Goal: Use online tool/utility: Use online tool/utility

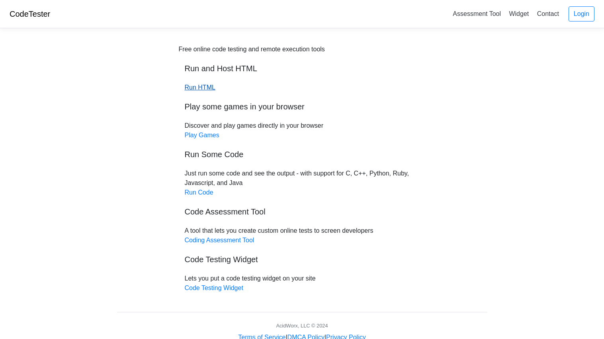
click at [196, 87] on link "Run HTML" at bounding box center [200, 87] width 31 height 7
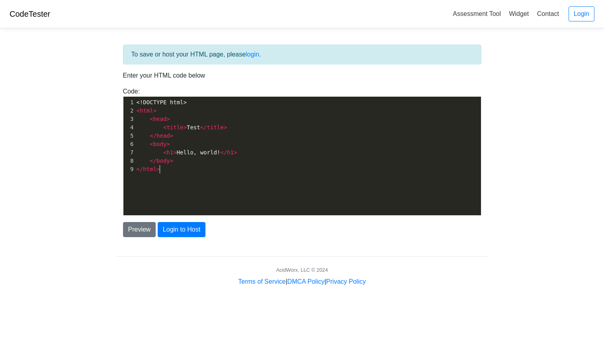
scroll to position [2, 0]
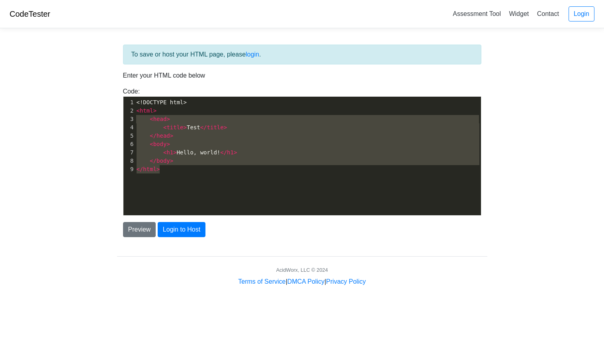
type textarea "<!DOCTYPE html> <html> <head> <title>Test</title> </head> <body> <h1>Hello, wor…"
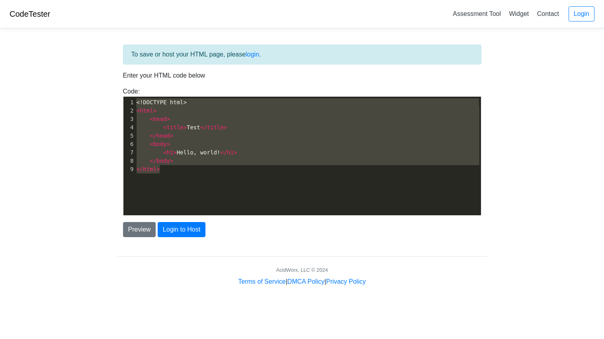
drag, startPoint x: 165, startPoint y: 171, endPoint x: 127, endPoint y: 102, distance: 79.0
click at [135, 102] on div "1 <!DOCTYPE html> 2 < html > 3 < head > 4 < title > Test </ title > 5 </ head >…" at bounding box center [308, 135] width 346 height 75
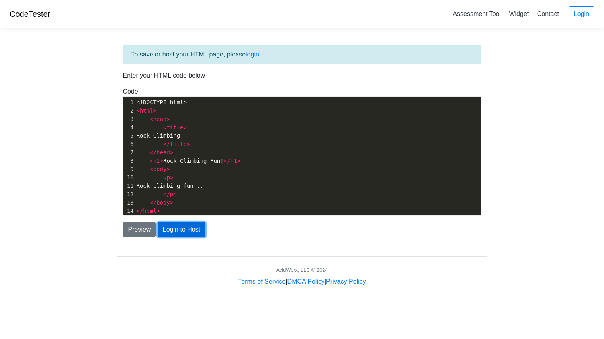
click at [185, 229] on button "Login to Host" at bounding box center [182, 229] width 48 height 15
click at [142, 232] on button "Preview" at bounding box center [139, 229] width 33 height 15
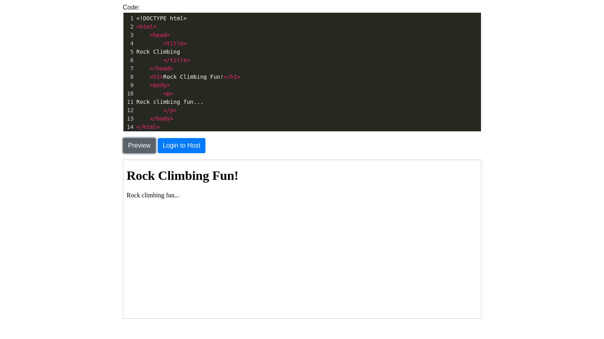
scroll to position [85, 0]
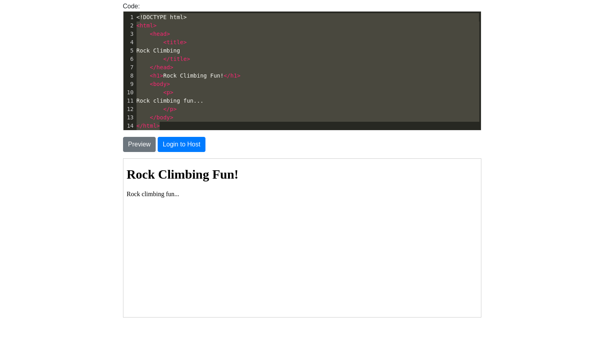
type textarea "<!DOCTYPE html> <html> <head> <title> Rock Climbing </title> </head> <h1>Rock C…"
drag, startPoint x: 191, startPoint y: 125, endPoint x: 136, endPoint y: 14, distance: 123.3
click at [136, 14] on div "1 <!DOCTYPE html> 2 < html > 3 < head > 4 < title > 5 Rock Climbing 6 </ title …" at bounding box center [308, 71] width 346 height 117
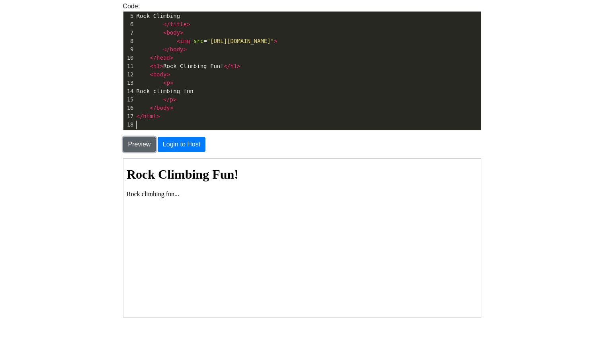
click at [141, 143] on button "Preview" at bounding box center [139, 144] width 33 height 15
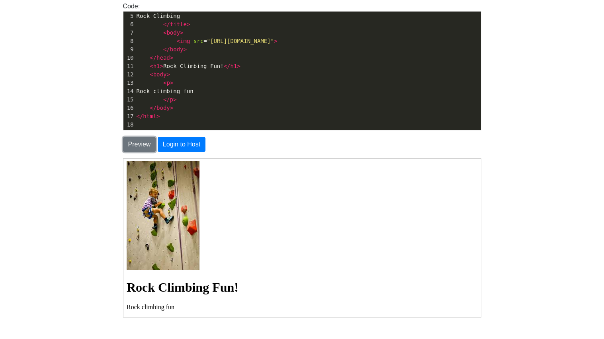
scroll to position [0, 0]
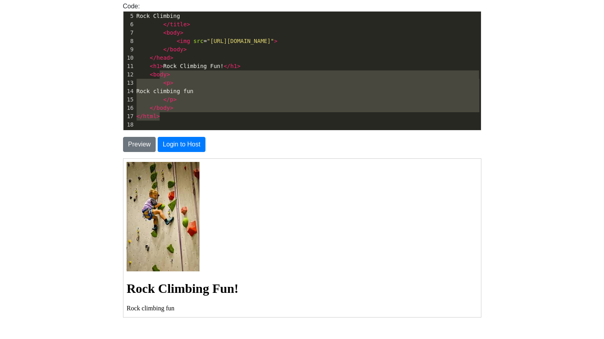
type textarea "<!DOCTYPE html> <html> <head> <title> Rock Climbing </title> <body> <img src="[…"
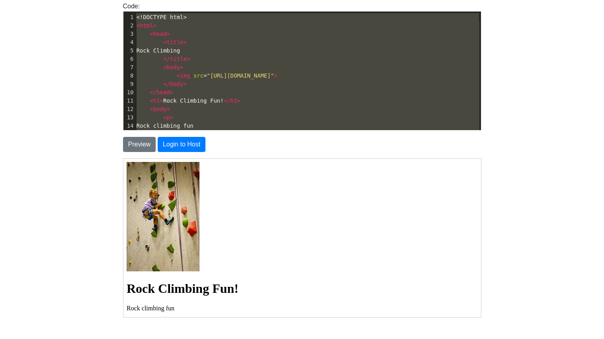
drag, startPoint x: 173, startPoint y: 120, endPoint x: 147, endPoint y: 5, distance: 118.5
click at [147, 5] on div "Code: <!DOCTYPE html> <html> <head> <title>Test</title> </head> <body> <h1>Hell…" at bounding box center [302, 66] width 370 height 129
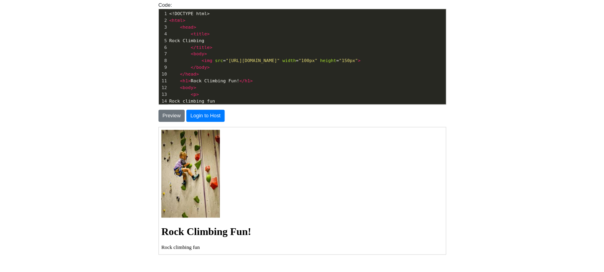
scroll to position [33, 0]
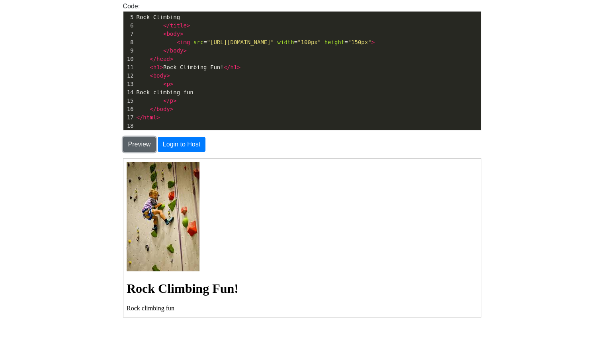
click at [148, 139] on button "Preview" at bounding box center [139, 144] width 33 height 15
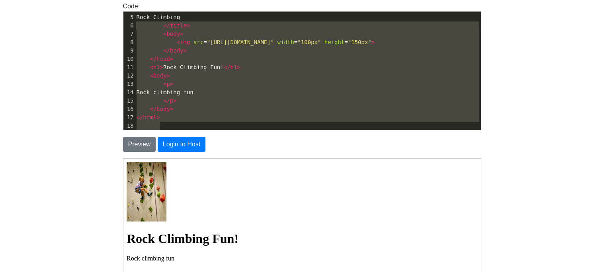
type textarea "Rock Climbing </title> <body> <img src="[URL][DOMAIN_NAME]" width="100px" heigh…"
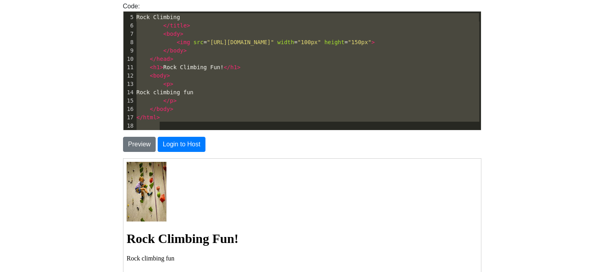
drag, startPoint x: 196, startPoint y: 125, endPoint x: 136, endPoint y: 16, distance: 123.9
click at [136, 16] on div "1 <!DOCTYPE html> 2 < html > 3 < head > 4 < title > 5 Rock Climbing 6 </ title …" at bounding box center [308, 55] width 346 height 151
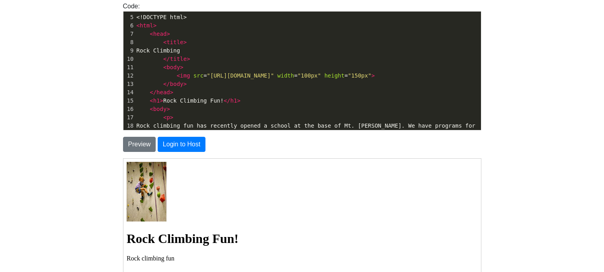
scroll to position [109, 0]
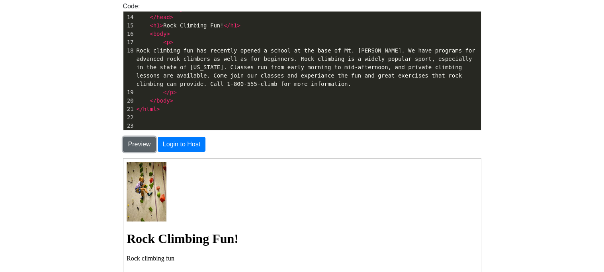
click at [139, 143] on button "Preview" at bounding box center [139, 144] width 33 height 15
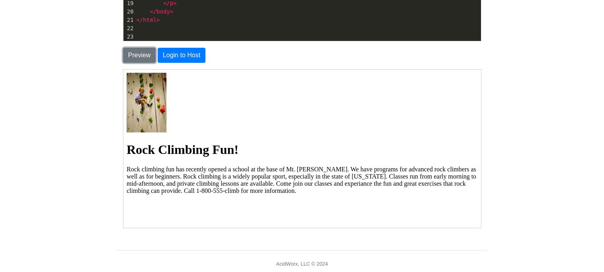
scroll to position [0, 0]
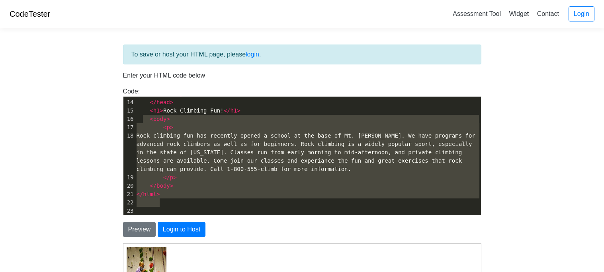
type textarea "</body> </head> <h1>Rock Climbing Fun!</h1> <body> <p> Rock climbing fun has re…"
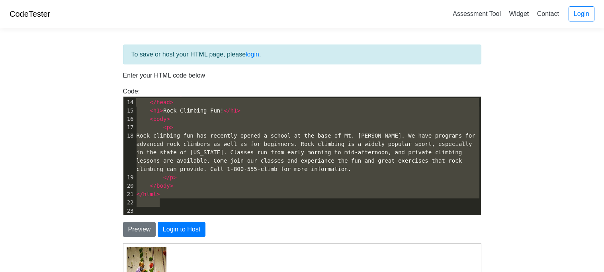
drag, startPoint x: 170, startPoint y: 207, endPoint x: 135, endPoint y: 99, distance: 113.2
click at [135, 99] on div "1 <!DOCTYPE html> 2 < html > 3 < head > 4 < title > 5 <!DOCTYPE html> 6 < html …" at bounding box center [308, 103] width 346 height 226
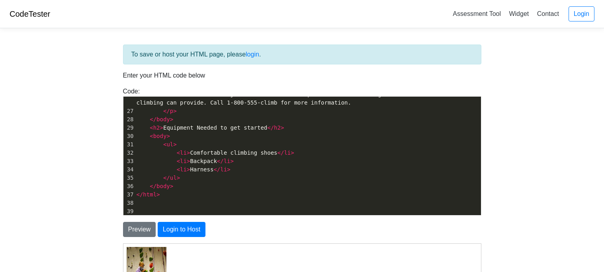
scroll to position [261, 0]
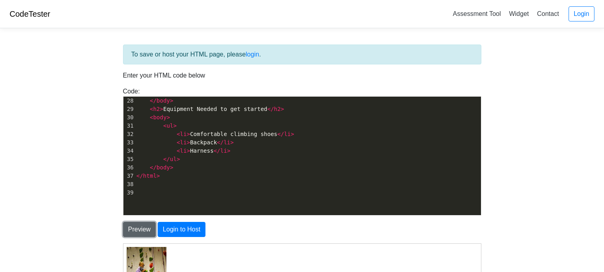
click at [134, 235] on button "Preview" at bounding box center [139, 229] width 33 height 15
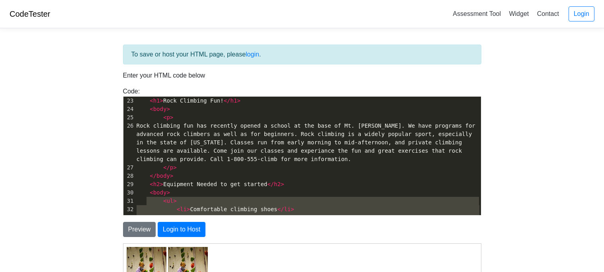
scroll to position [60, 0]
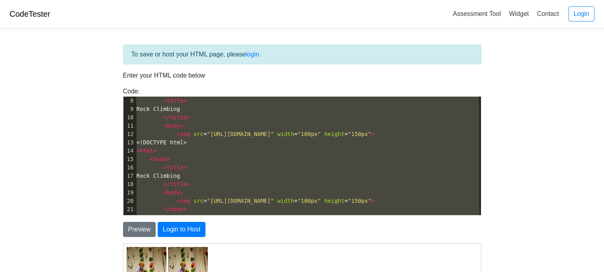
type textarea "<!DOCTYPE html> <html> <head> <title> <!DOCTYPE html> <html> <head> <title> Roc…"
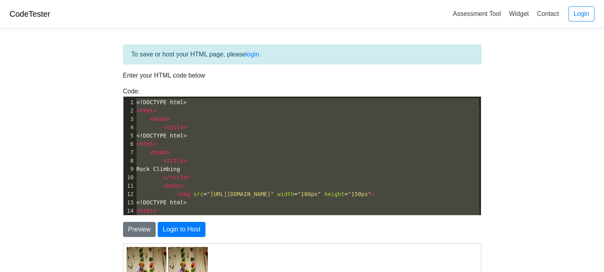
drag, startPoint x: 172, startPoint y: 192, endPoint x: 132, endPoint y: 83, distance: 116.2
click at [132, 83] on div "To save or host your HTML page, please login . Enter your HTML code below Code:…" at bounding box center [302, 225] width 370 height 361
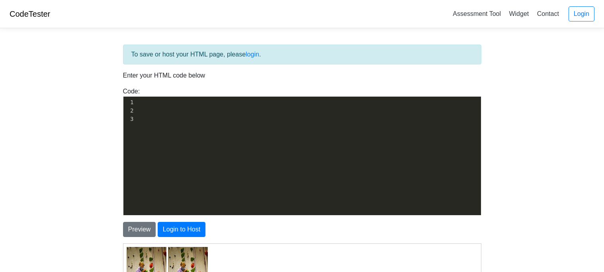
click at [157, 119] on pre "​" at bounding box center [308, 119] width 346 height 8
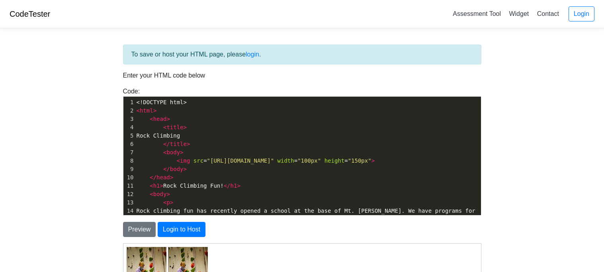
scroll to position [135, 0]
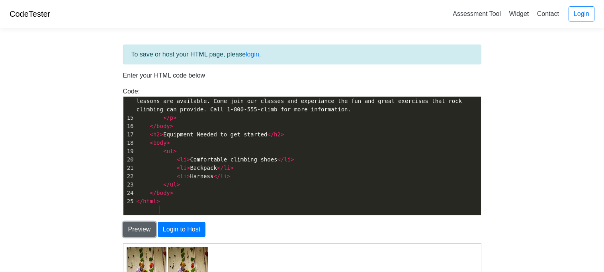
click at [143, 229] on button "Preview" at bounding box center [139, 229] width 33 height 15
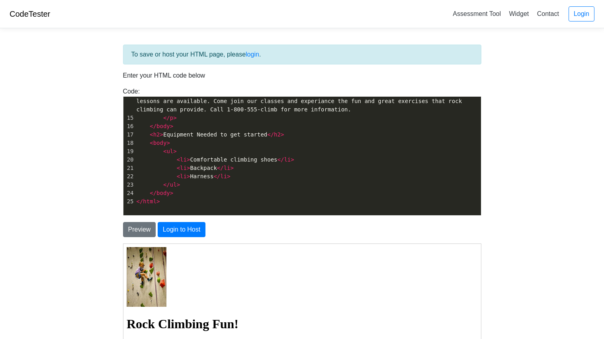
scroll to position [18, 0]
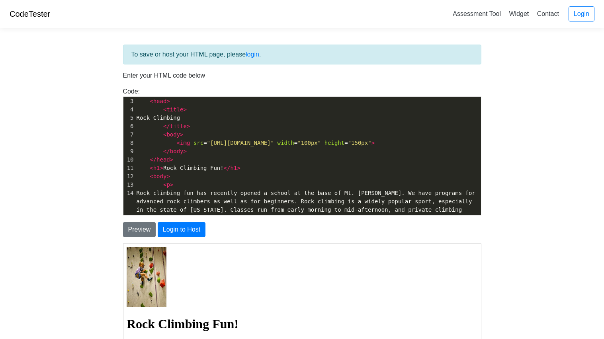
type textarea "<!DOCTYPE html> <html> <head> <title> Rock Climbing </title> <body> <img src="[…"
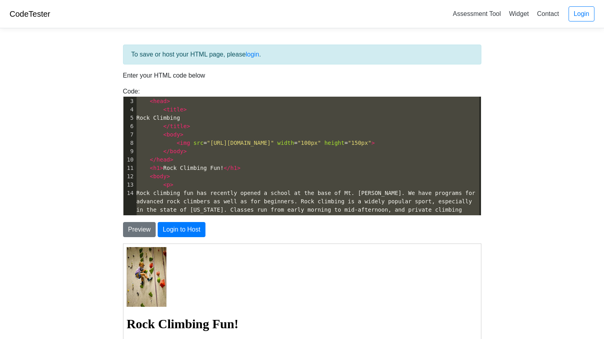
scroll to position [0, 0]
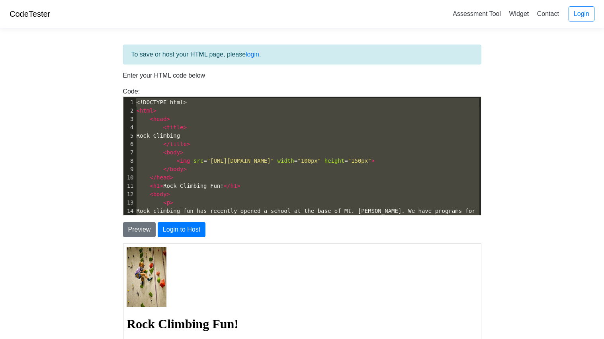
drag, startPoint x: 172, startPoint y: 213, endPoint x: 110, endPoint y: 59, distance: 165.6
click at [110, 59] on body "CodeTester Assessment Tool Widget Contact Login To save or host your HTML page,…" at bounding box center [302, 227] width 604 height 455
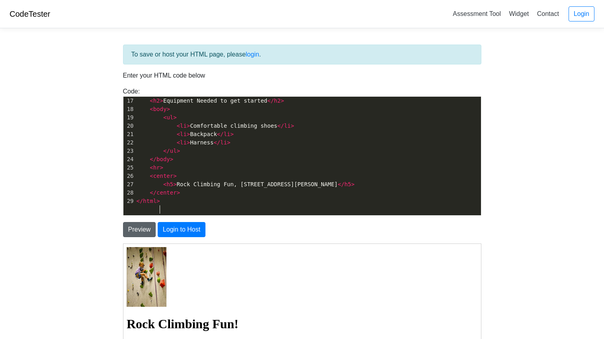
scroll to position [169, 0]
click at [141, 233] on button "Preview" at bounding box center [139, 229] width 33 height 15
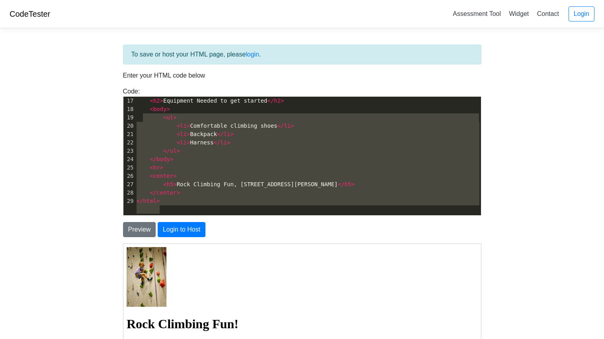
scroll to position [60, 0]
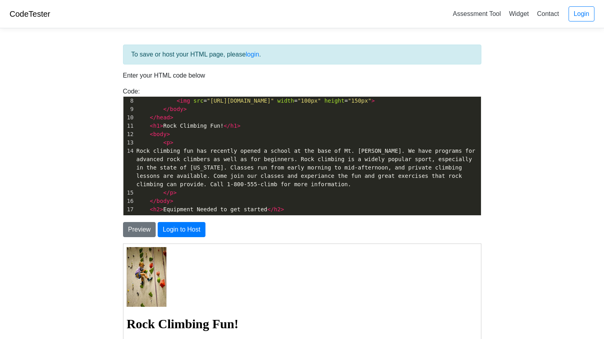
type textarea "<!DOCTYPE html> <html> <head> <title> Rock Climbing </title> <body> <img src="[…"
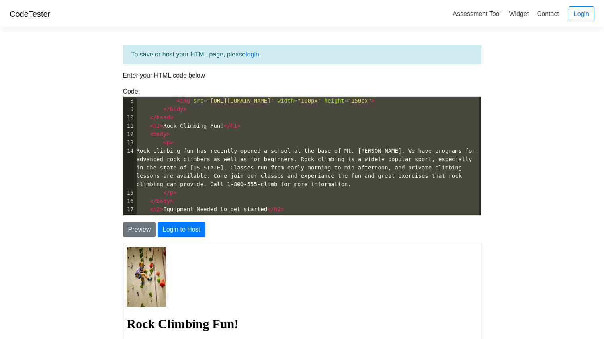
scroll to position [0, 0]
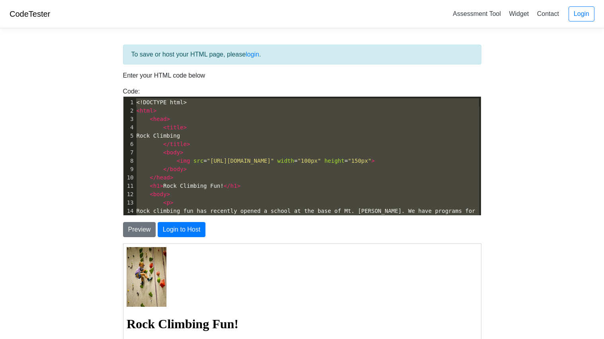
drag, startPoint x: 165, startPoint y: 207, endPoint x: 134, endPoint y: 76, distance: 134.2
click at [134, 76] on div "To save or host your HTML page, please login . Enter your HTML code below Code:…" at bounding box center [302, 225] width 370 height 361
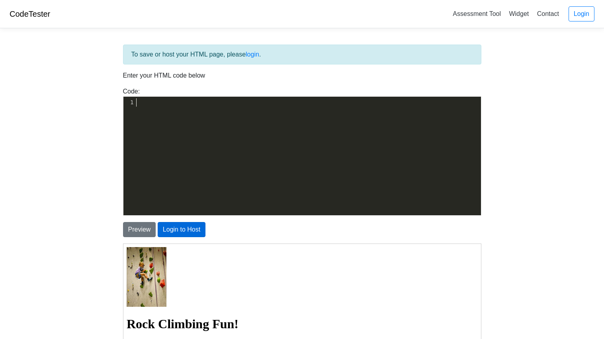
scroll to position [194, 0]
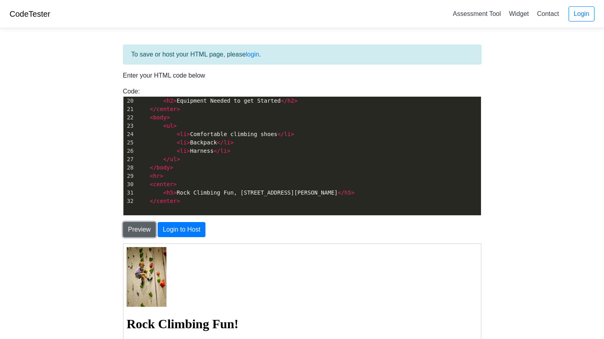
click at [130, 234] on button "Preview" at bounding box center [139, 229] width 33 height 15
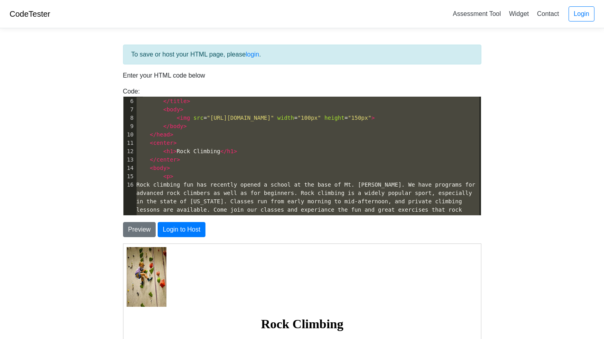
scroll to position [35, 0]
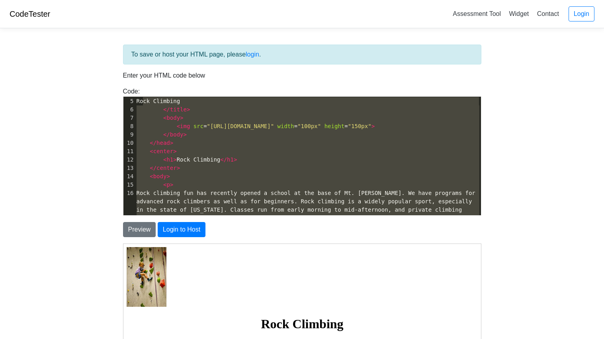
type textarea "<!DOCTYPE html> <html> <head> <title> Rock Climbing </title> <body> <img src="[…"
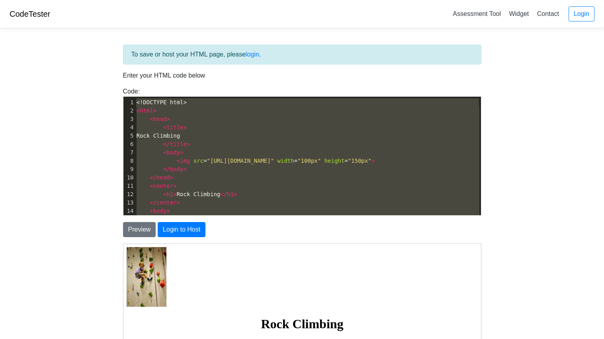
drag, startPoint x: 184, startPoint y: 209, endPoint x: 143, endPoint y: 92, distance: 124.2
click at [143, 92] on div "Code: <!DOCTYPE html> <html> <head> <title>Test</title> </head> <body> <h1>Hell…" at bounding box center [302, 151] width 370 height 129
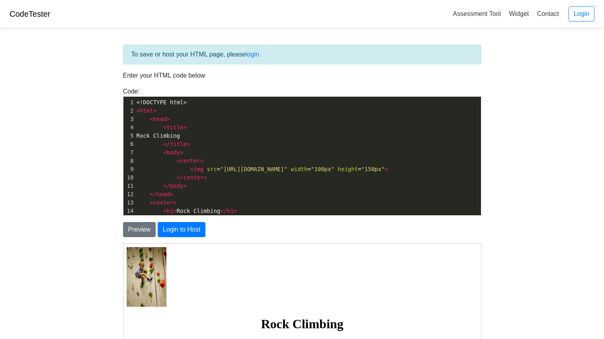
scroll to position [219, 0]
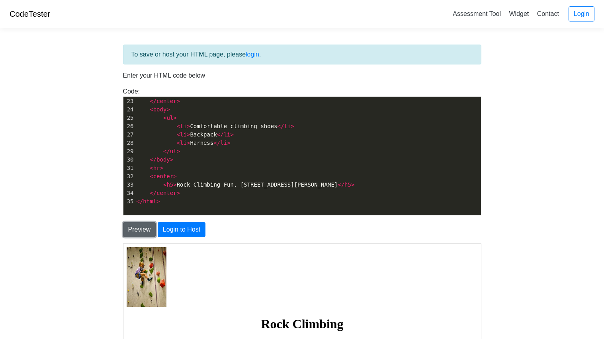
click at [149, 231] on button "Preview" at bounding box center [139, 229] width 33 height 15
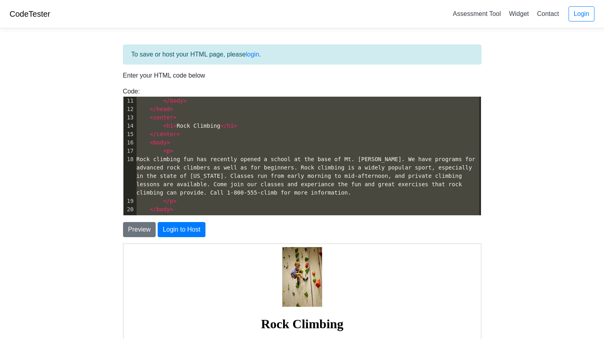
scroll to position [26, 0]
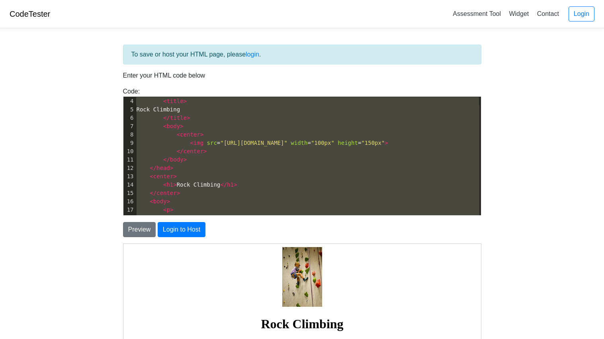
type textarea "<!DOCTYPE html> <html> <head> <title> Rock Climbing </title> <body> <center> <i…"
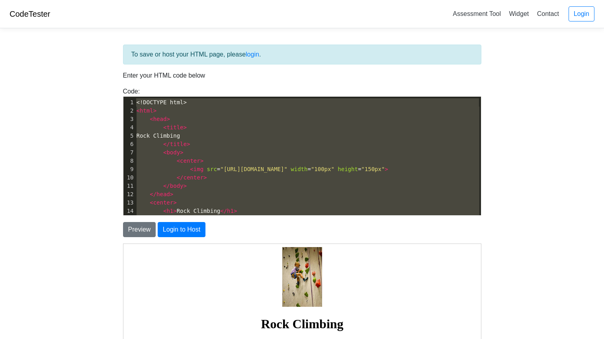
drag, startPoint x: 168, startPoint y: 209, endPoint x: 137, endPoint y: 93, distance: 120.7
click at [137, 93] on div "Code: <!DOCTYPE html> <html> <head> <title>Test</title> </head> <body> <h1>Hell…" at bounding box center [302, 151] width 370 height 129
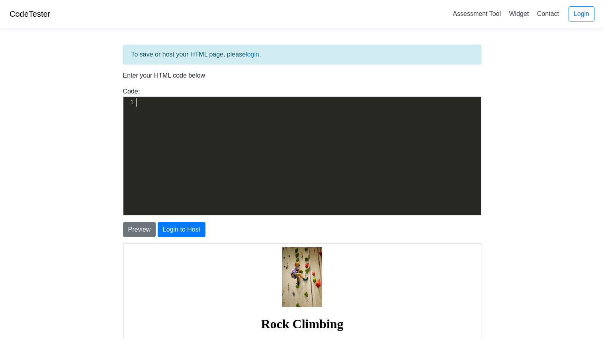
scroll to position [235, 0]
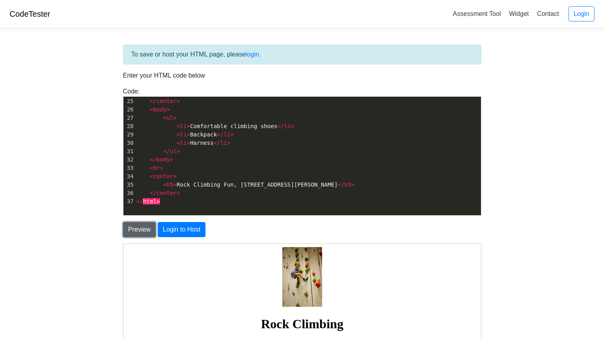
click at [144, 226] on button "Preview" at bounding box center [139, 229] width 33 height 15
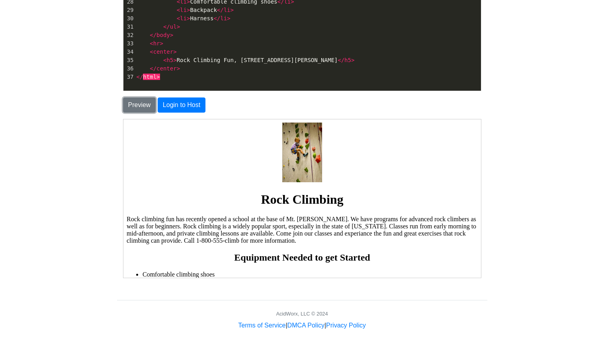
scroll to position [135, 0]
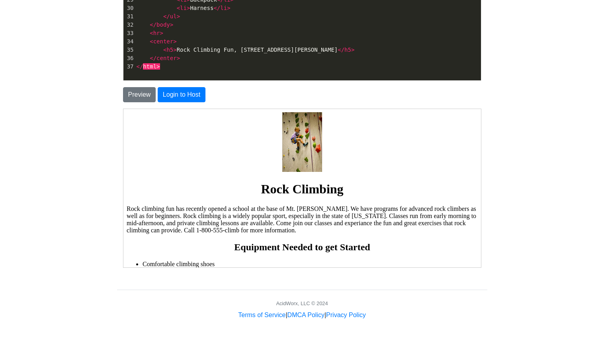
click at [309, 153] on img at bounding box center [302, 142] width 40 height 60
click at [182, 170] on center at bounding box center [301, 142] width 351 height 61
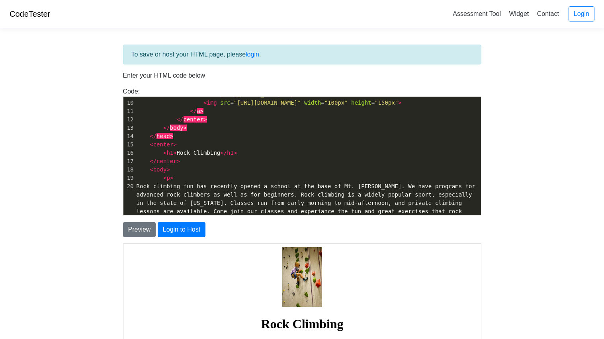
scroll to position [69, 0]
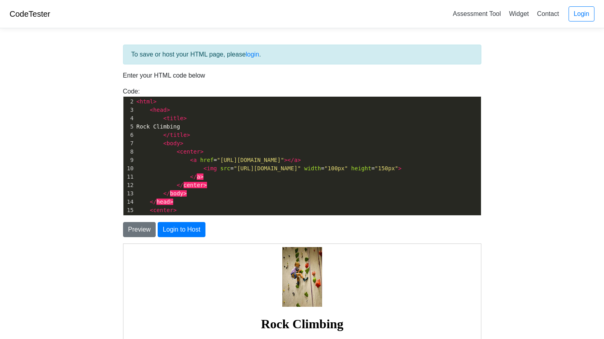
click at [394, 161] on pre "< a href = "[URL][DOMAIN_NAME]" ></ a >" at bounding box center [308, 160] width 346 height 8
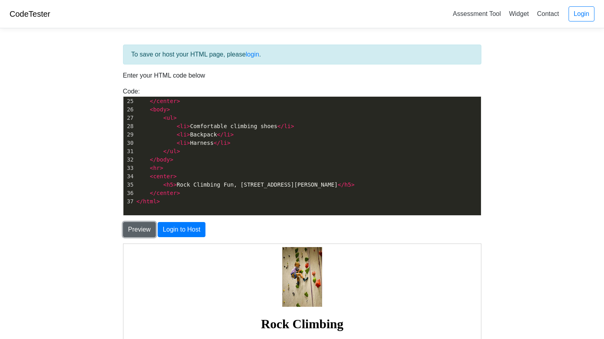
click at [139, 225] on button "Preview" at bounding box center [139, 229] width 33 height 15
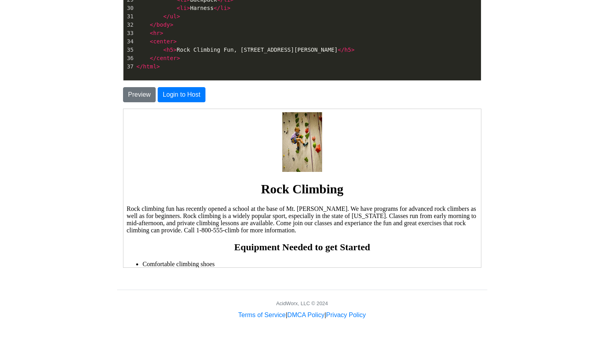
click at [291, 152] on img at bounding box center [302, 142] width 40 height 60
click at [150, 88] on button "Preview" at bounding box center [139, 94] width 33 height 15
click at [137, 96] on button "Preview" at bounding box center [139, 94] width 33 height 15
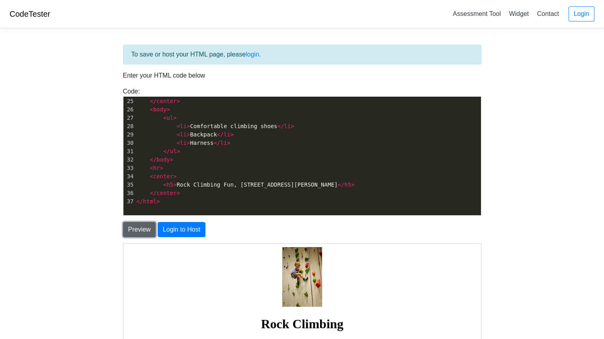
click at [150, 234] on button "Preview" at bounding box center [139, 229] width 33 height 15
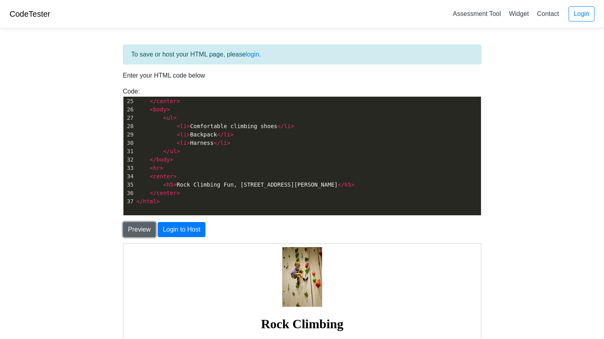
click at [150, 234] on button "Preview" at bounding box center [139, 229] width 33 height 15
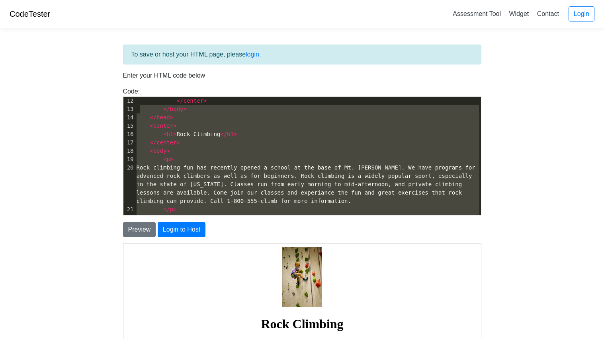
scroll to position [26, 0]
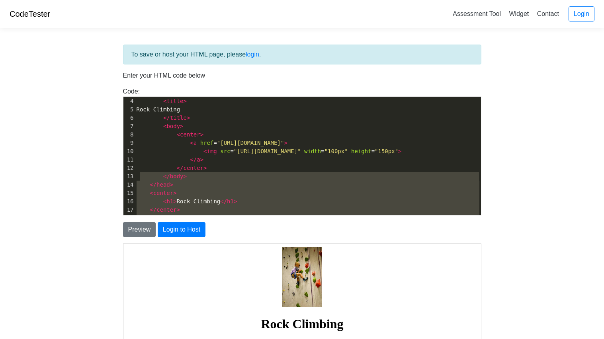
type textarea "<!DOCTYPE html> <html> <head> <title> Rock Climbing </title> <body> <center> <a…"
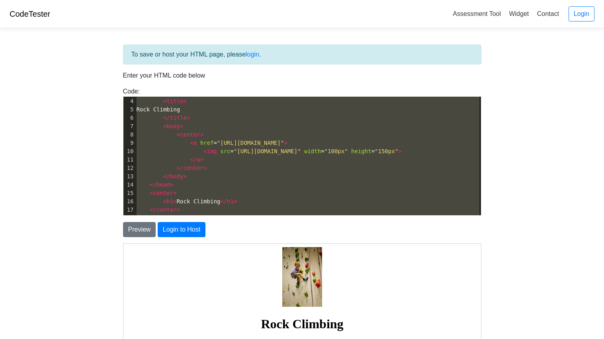
scroll to position [0, 0]
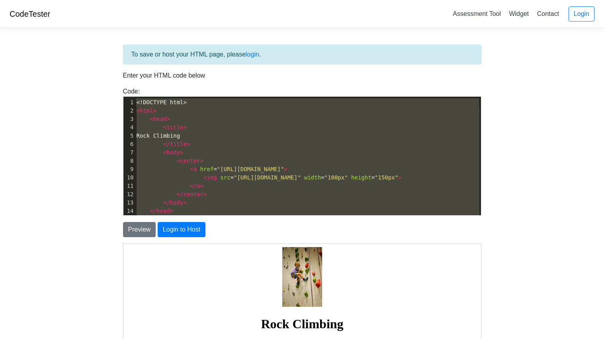
drag, startPoint x: 169, startPoint y: 210, endPoint x: 138, endPoint y: 96, distance: 118.1
click at [138, 97] on div "x 1 30 1 32 1 35 1 37 1 <!DOCTYPE html> 2 < html > 3 < head > 4 < title > 5 Roc…" at bounding box center [308, 270] width 346 height 346
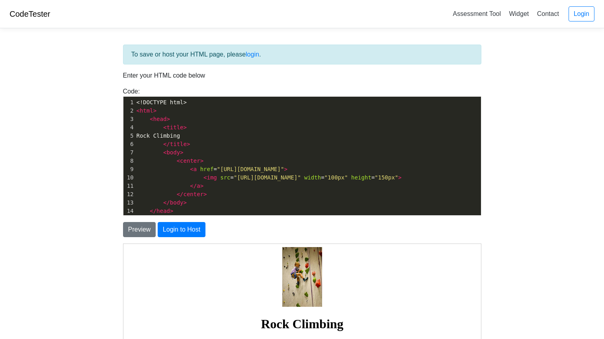
scroll to position [244, 0]
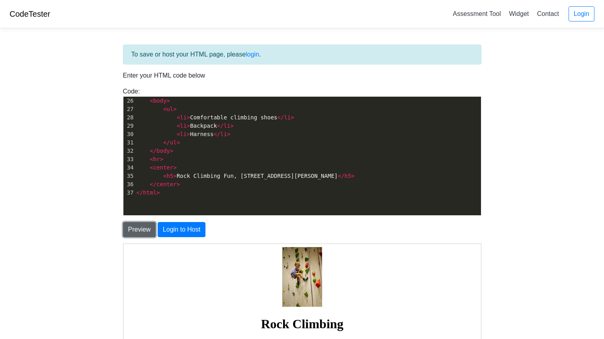
click at [139, 223] on button "Preview" at bounding box center [139, 229] width 33 height 15
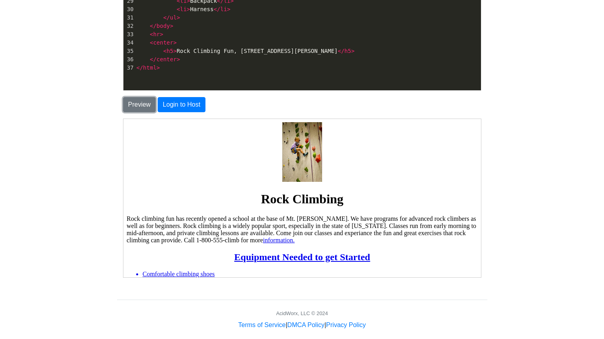
scroll to position [126, 0]
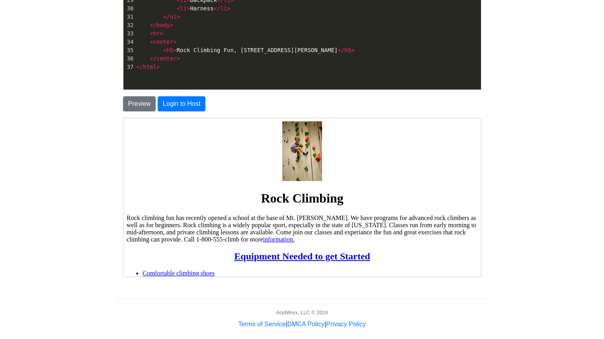
click at [262, 239] on link "information." at bounding box center [278, 239] width 32 height 7
click at [150, 99] on button "Preview" at bounding box center [139, 103] width 33 height 15
click at [125, 97] on button "Preview" at bounding box center [139, 103] width 33 height 15
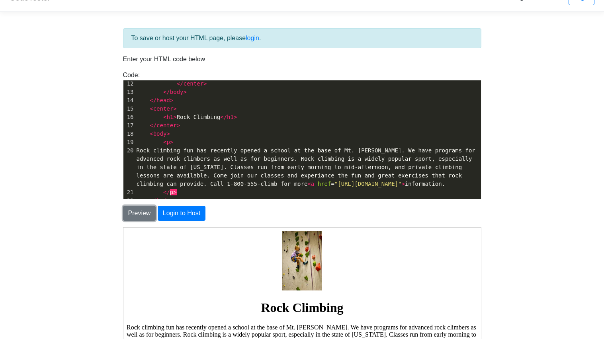
scroll to position [98, 0]
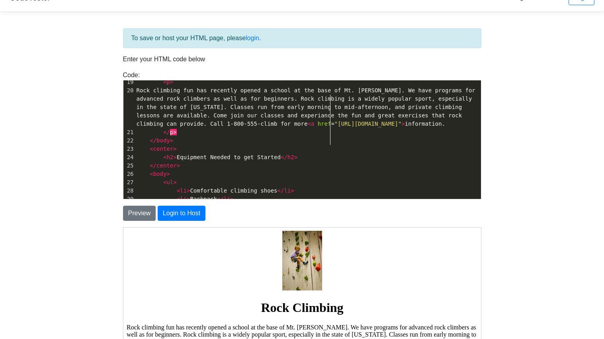
click at [330, 128] on pre "Rock climbing fun has recently opened a school at the base of Mt. [PERSON_NAME]…" at bounding box center [308, 107] width 346 height 42
click at [323, 127] on span "Rock climbing fun has recently opened a school at the base of Mt. [PERSON_NAME]…" at bounding box center [308, 107] width 343 height 40
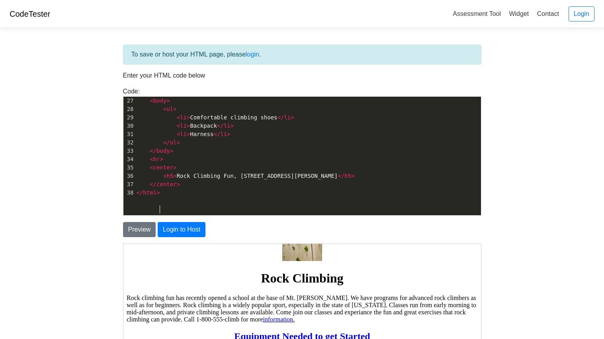
scroll to position [118, 0]
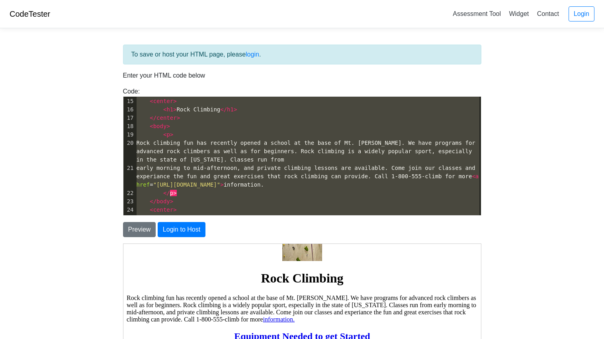
type textarea "<!DOCTYPE html> <html> <head> <title> Rock Climbing </title> <body> <center> <a…"
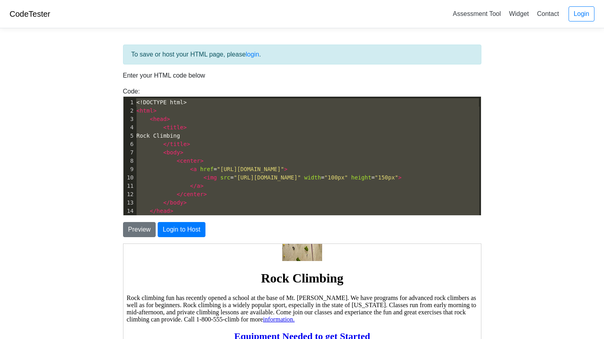
drag, startPoint x: 168, startPoint y: 208, endPoint x: 129, endPoint y: 47, distance: 165.6
click at [129, 47] on div "To save or host your HTML page, please login . Enter your HTML code below Code:…" at bounding box center [302, 225] width 370 height 361
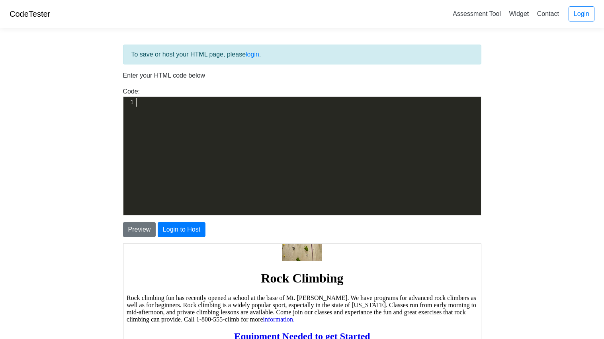
scroll to position [253, 0]
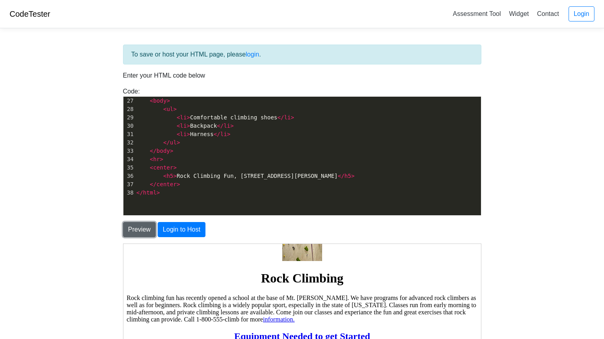
click at [135, 229] on button "Preview" at bounding box center [139, 229] width 33 height 15
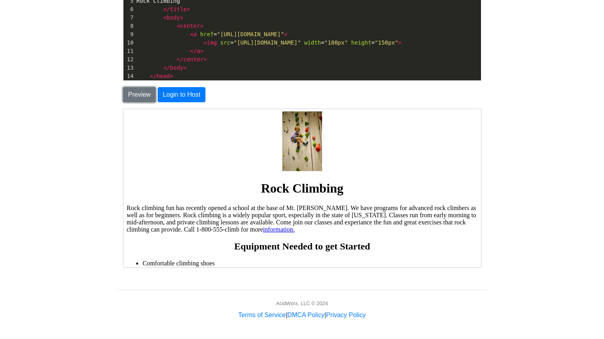
scroll to position [49, 0]
